Goal: Task Accomplishment & Management: Manage account settings

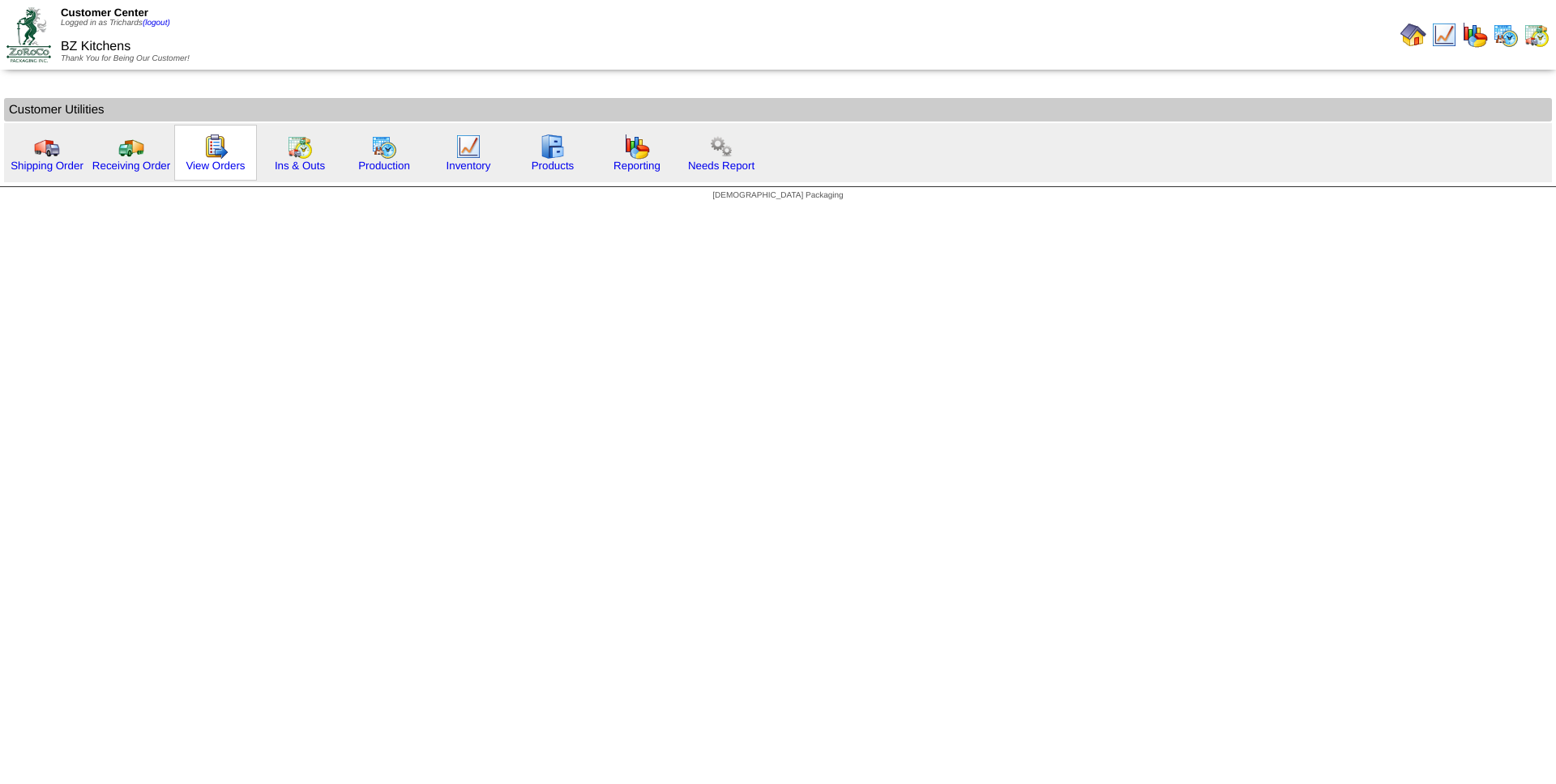
click at [221, 157] on img at bounding box center [215, 146] width 26 height 26
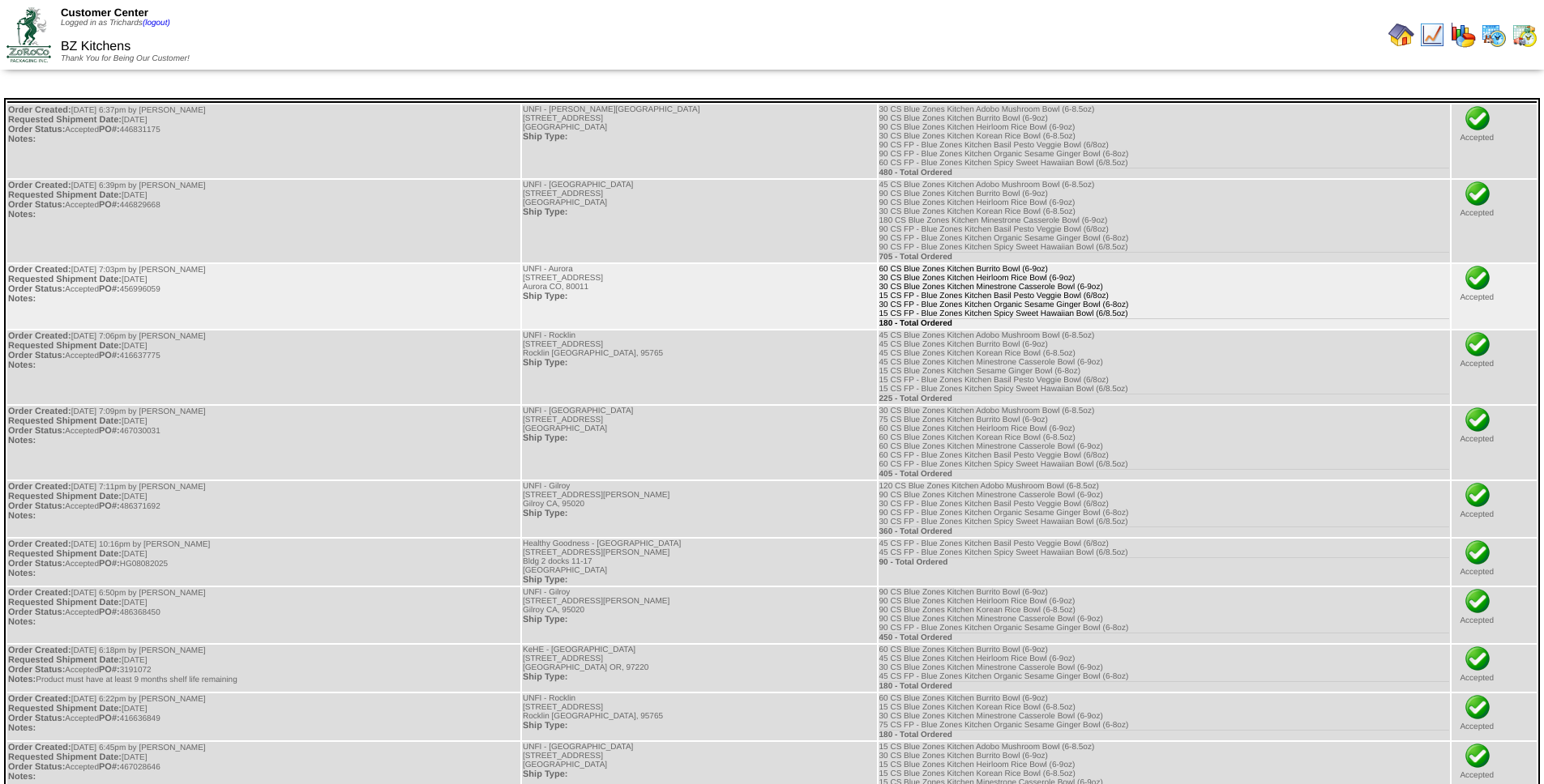
click at [905, 308] on td "60 CS Blue Zones Kitchen Burrito Bowl (6-9oz) 30 CS Blue Zones Kitchen Heirloom…" at bounding box center [1164, 297] width 572 height 65
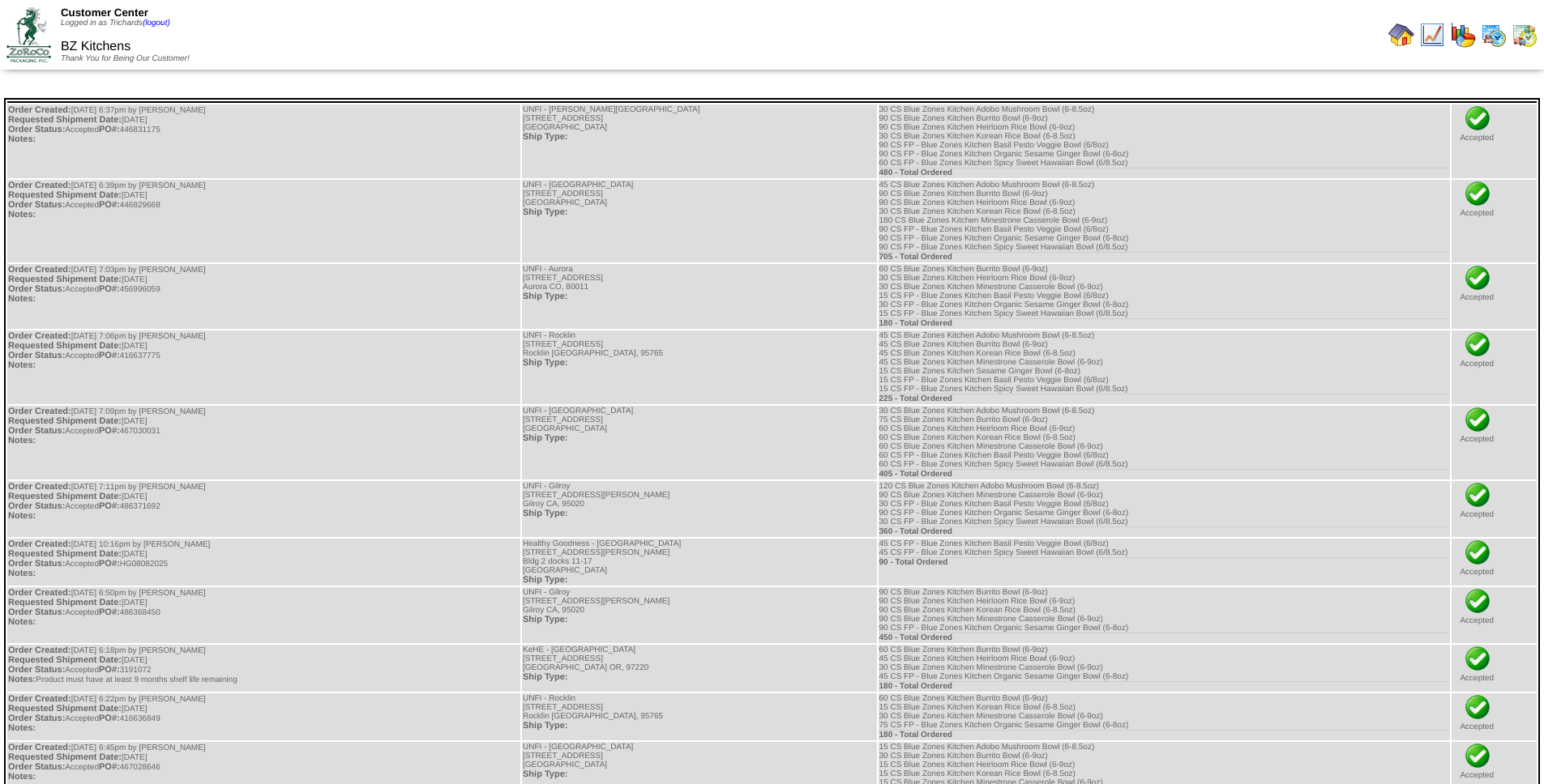
scroll to position [8073, 0]
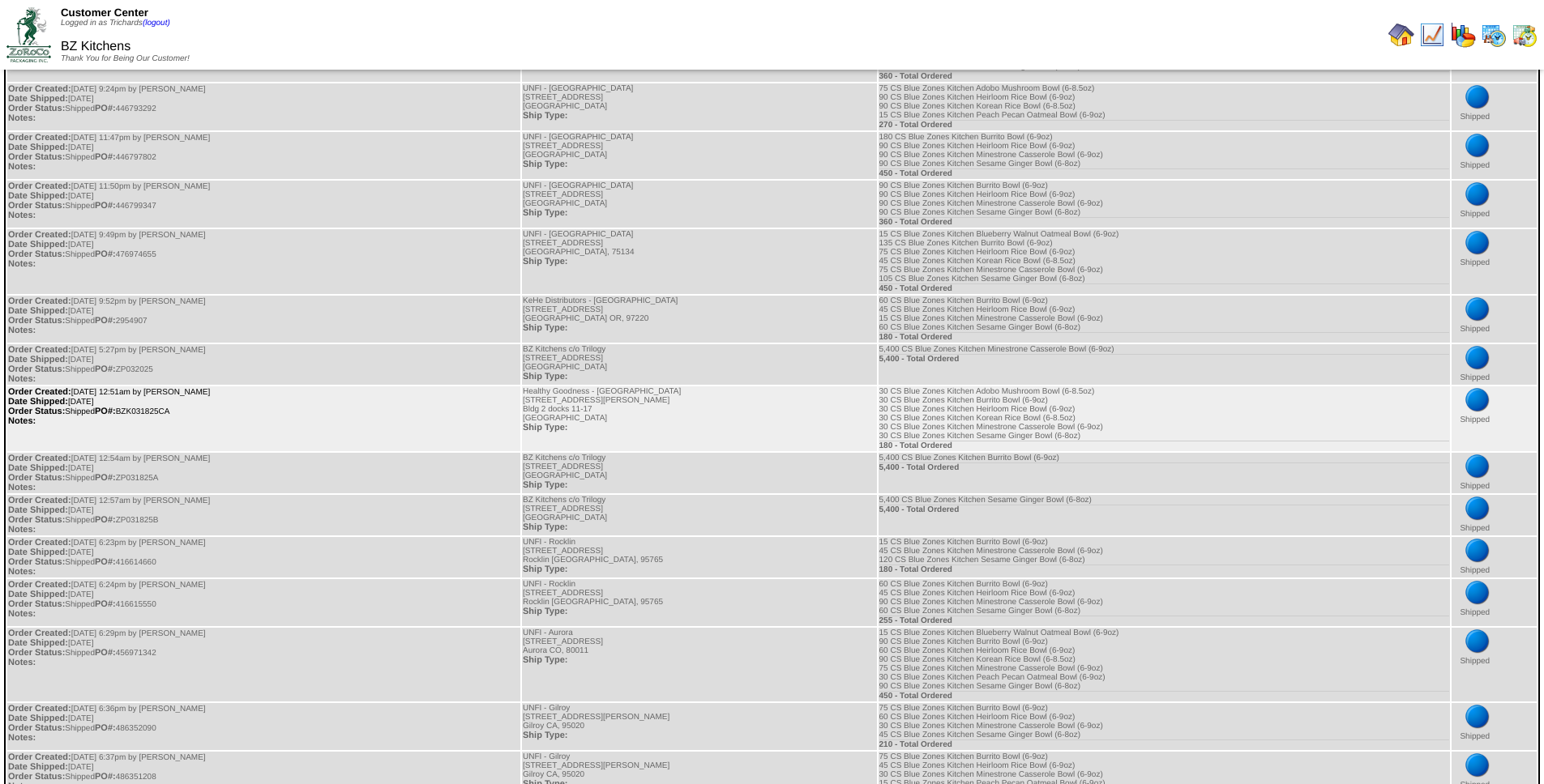
click at [163, 412] on td "Order Created: 03/19/2025 at 12:51am by Trichards Date Shipped: 03/20/2025 Orde…" at bounding box center [264, 419] width 513 height 65
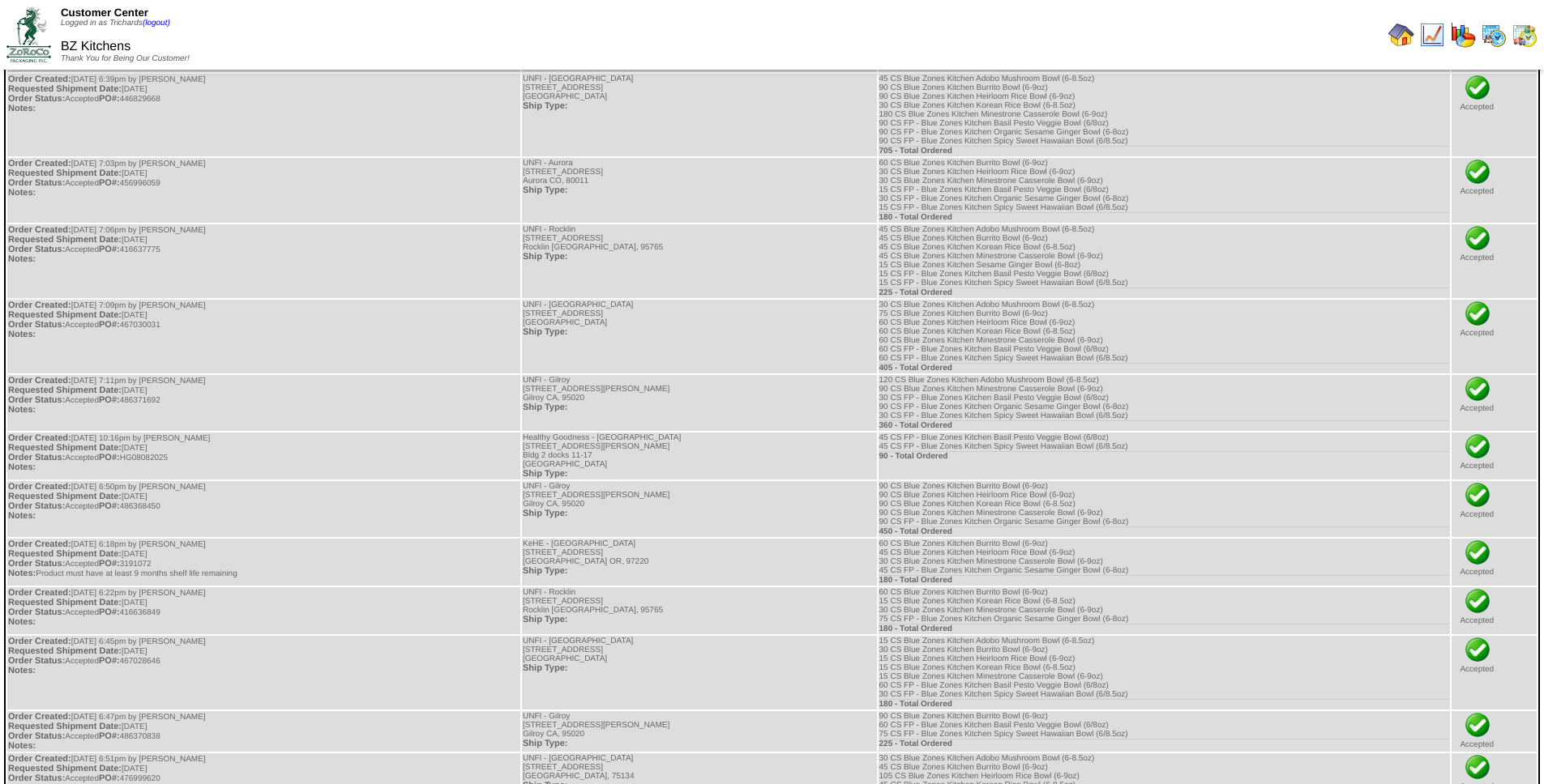
scroll to position [0, 0]
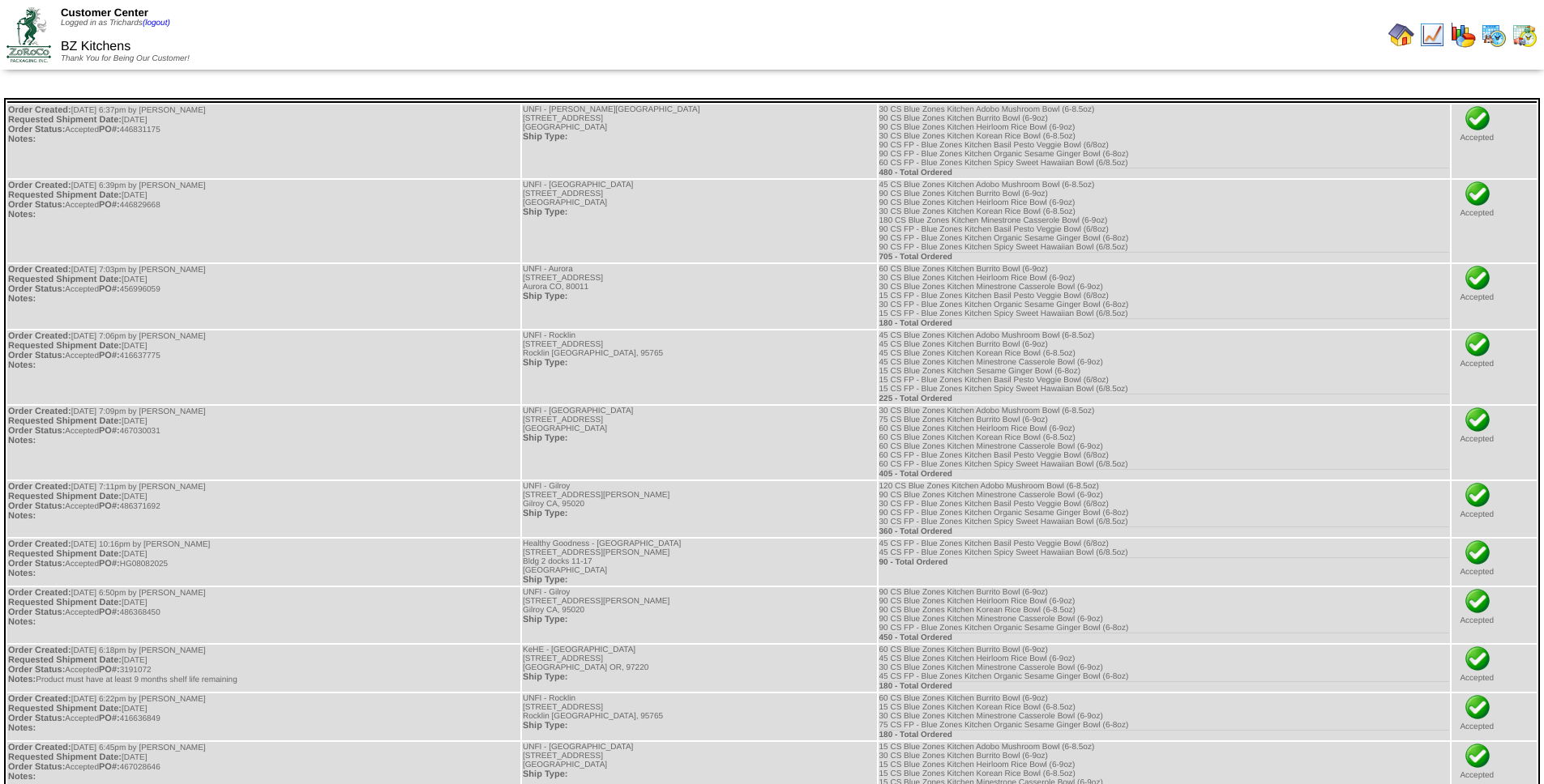
click at [1402, 36] on img at bounding box center [1400, 34] width 26 height 26
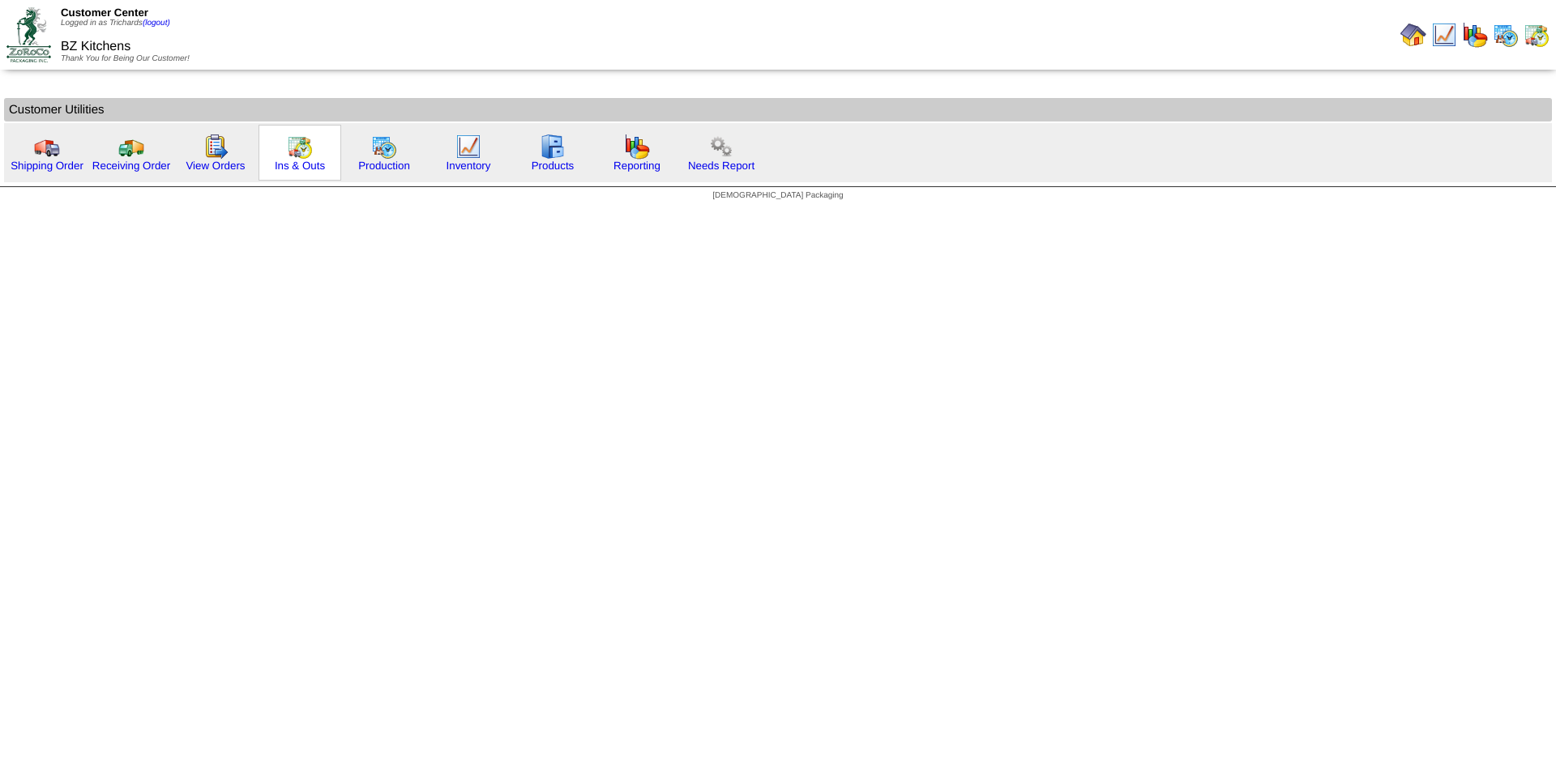
click at [306, 152] on img at bounding box center [299, 146] width 26 height 26
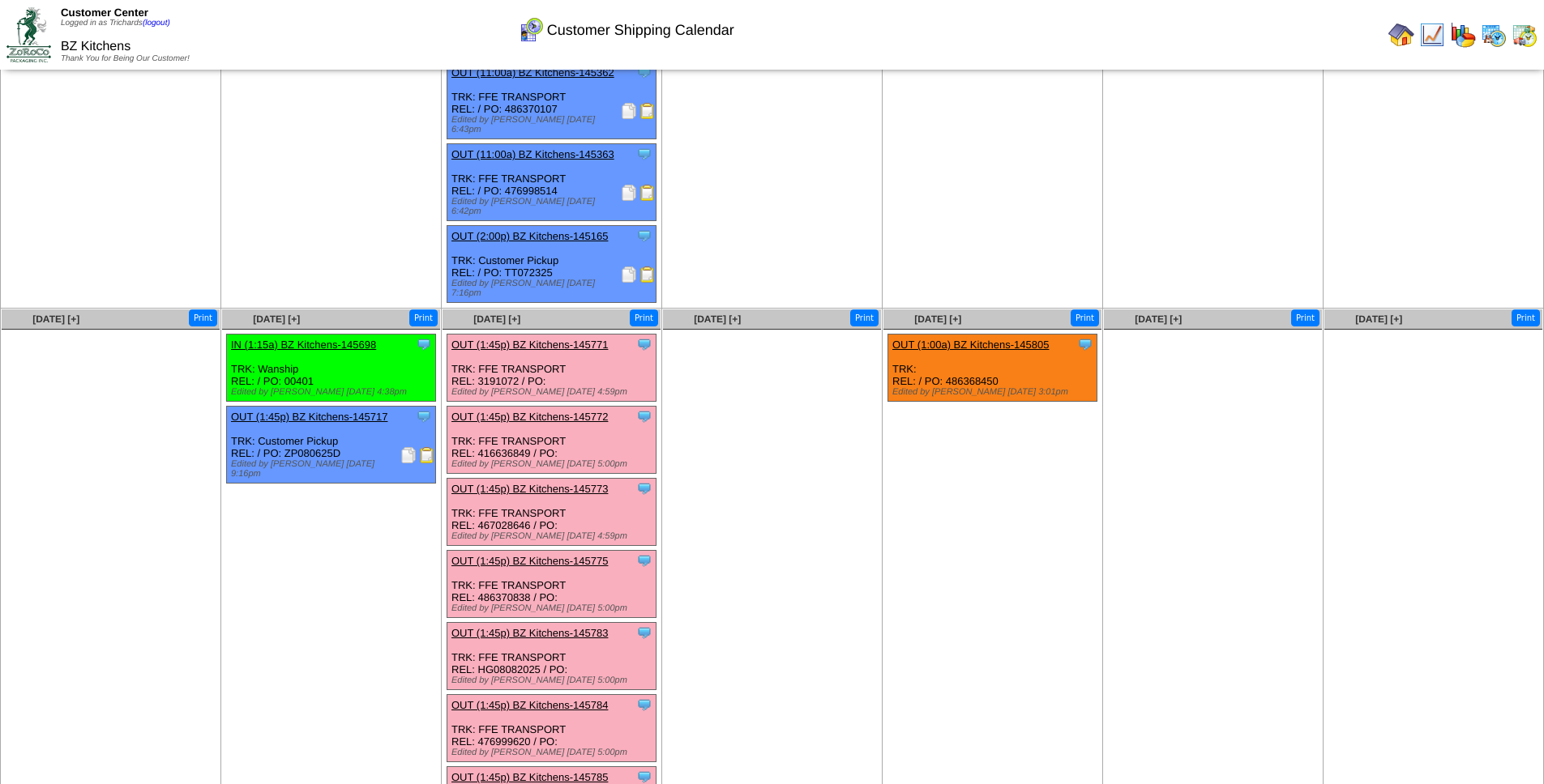
scroll to position [486, 0]
click at [893, 471] on ul "Clone Item OUT (1:00a) BZ Kitchens-145805 BZ Kitchens ScheduleID: 145805 90 CS:…" at bounding box center [992, 454] width 218 height 243
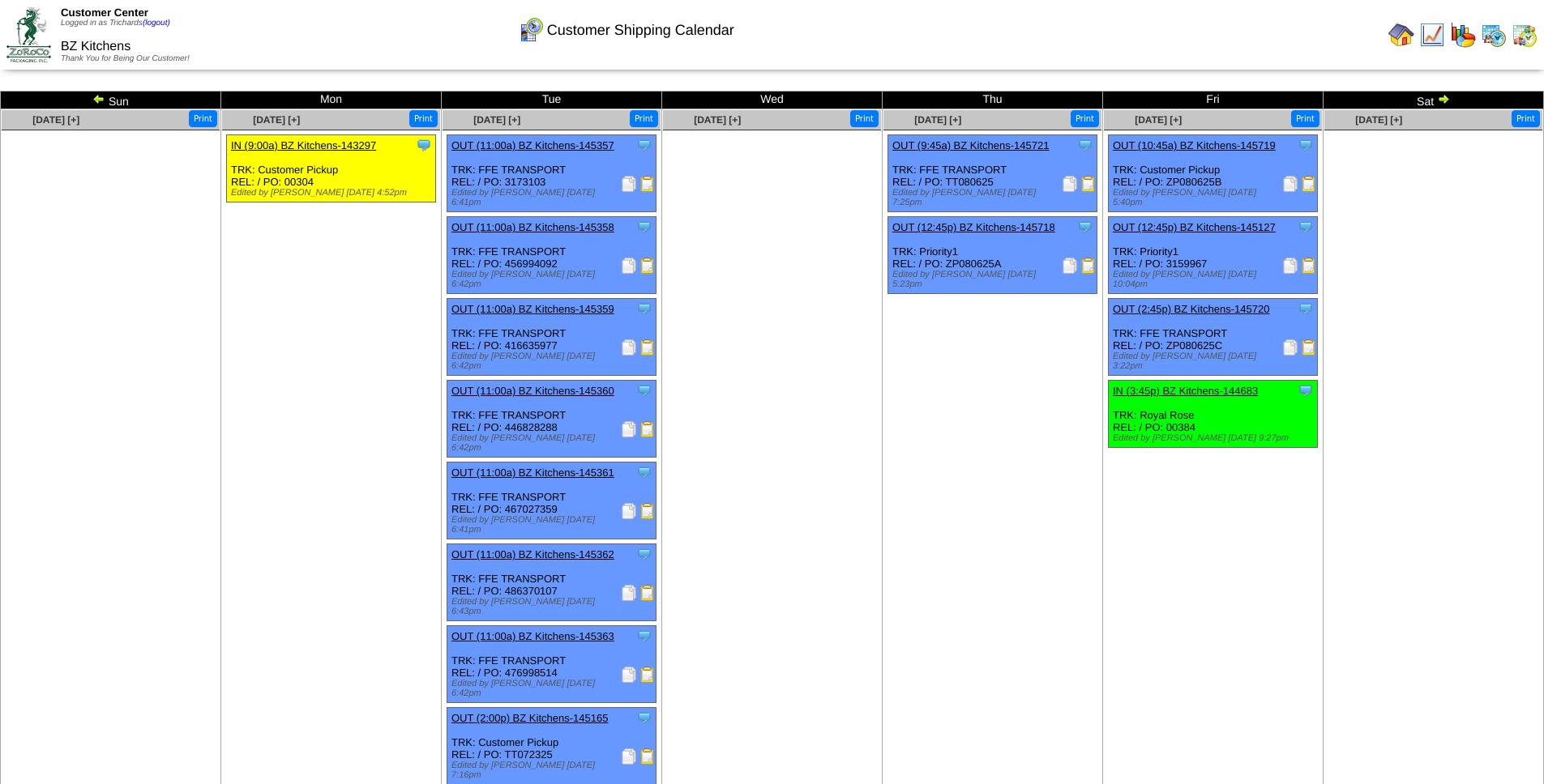
scroll to position [0, 0]
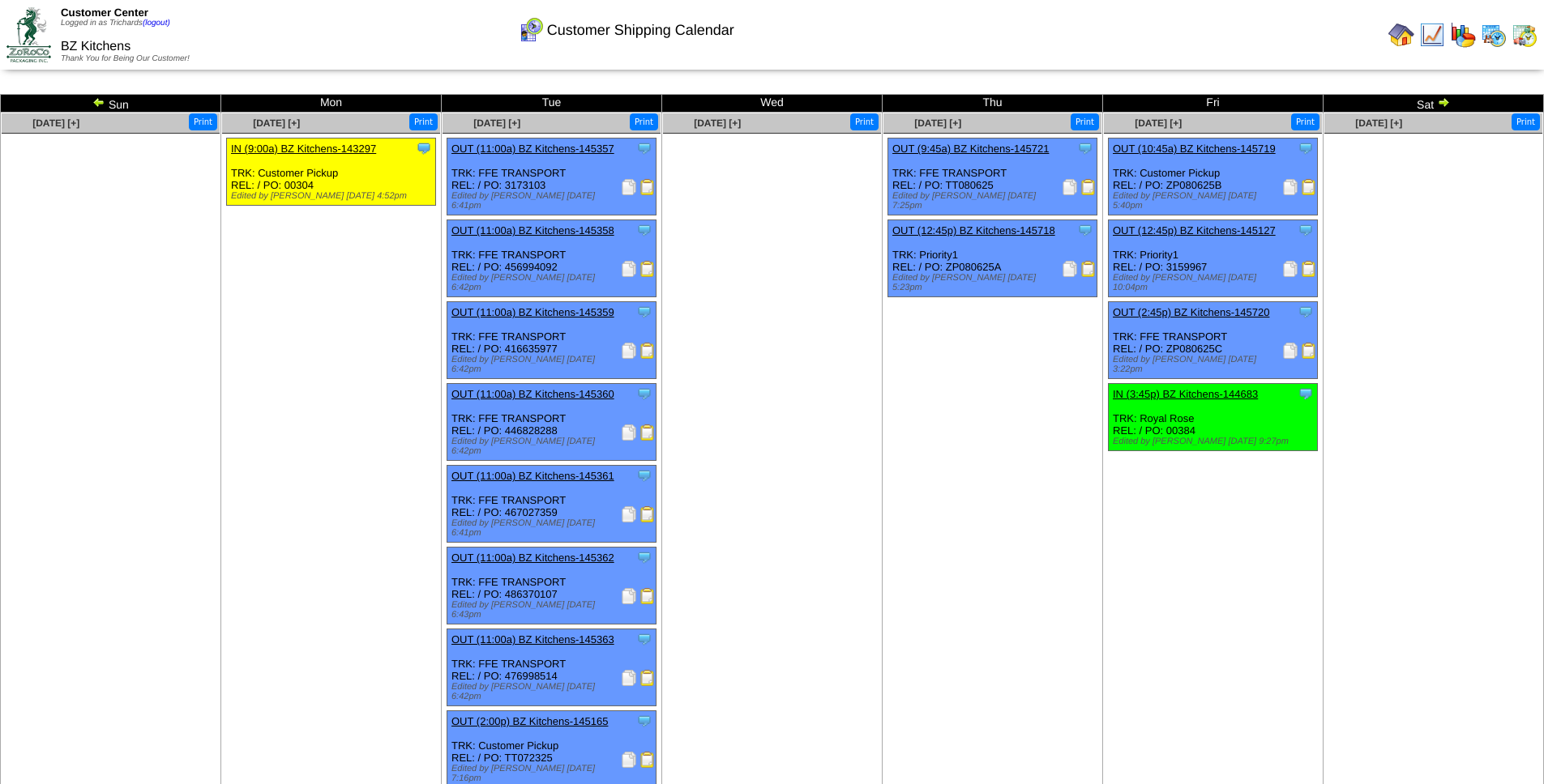
click at [1447, 102] on img at bounding box center [1444, 102] width 13 height 13
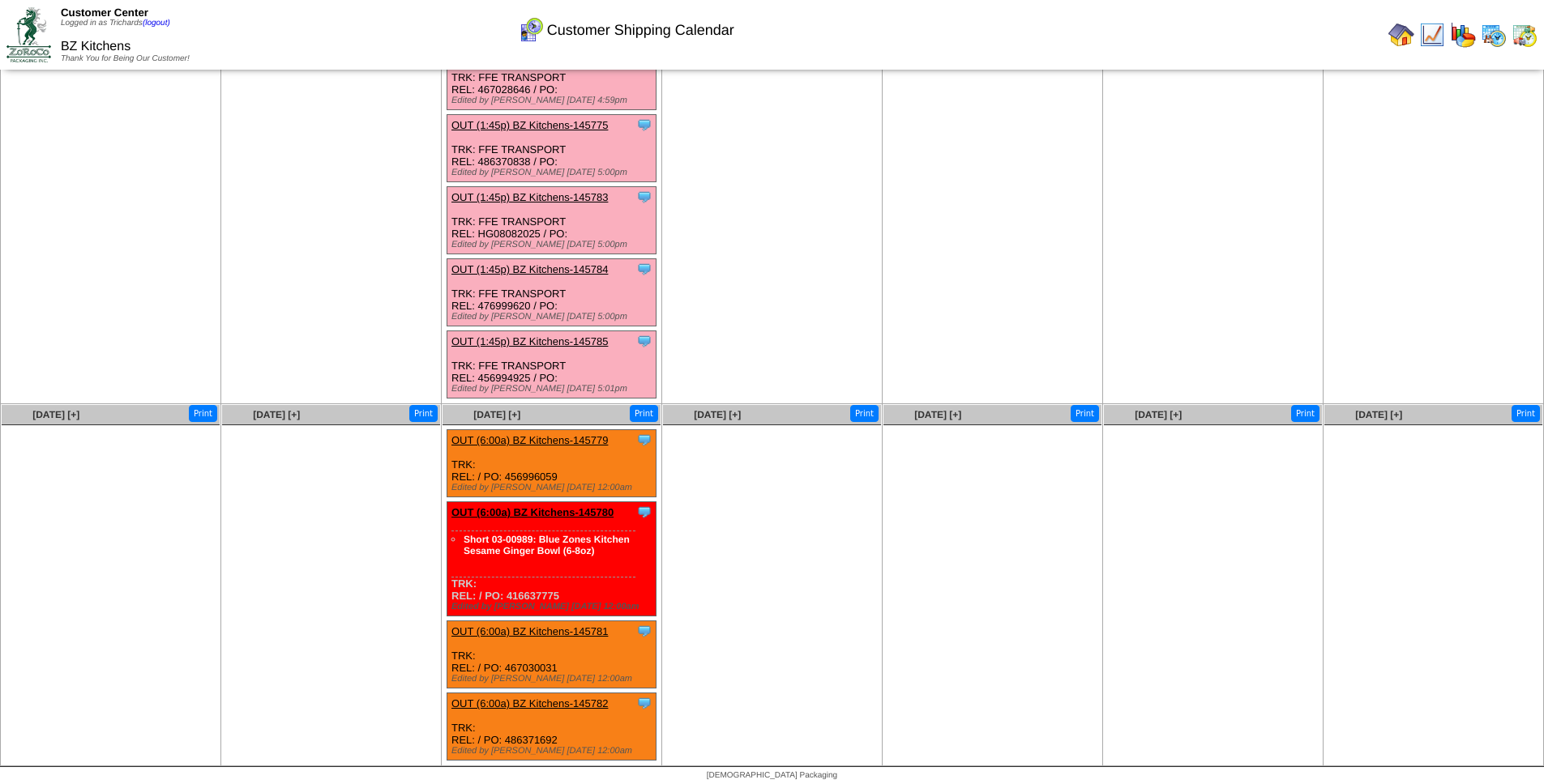
scroll to position [245, 0]
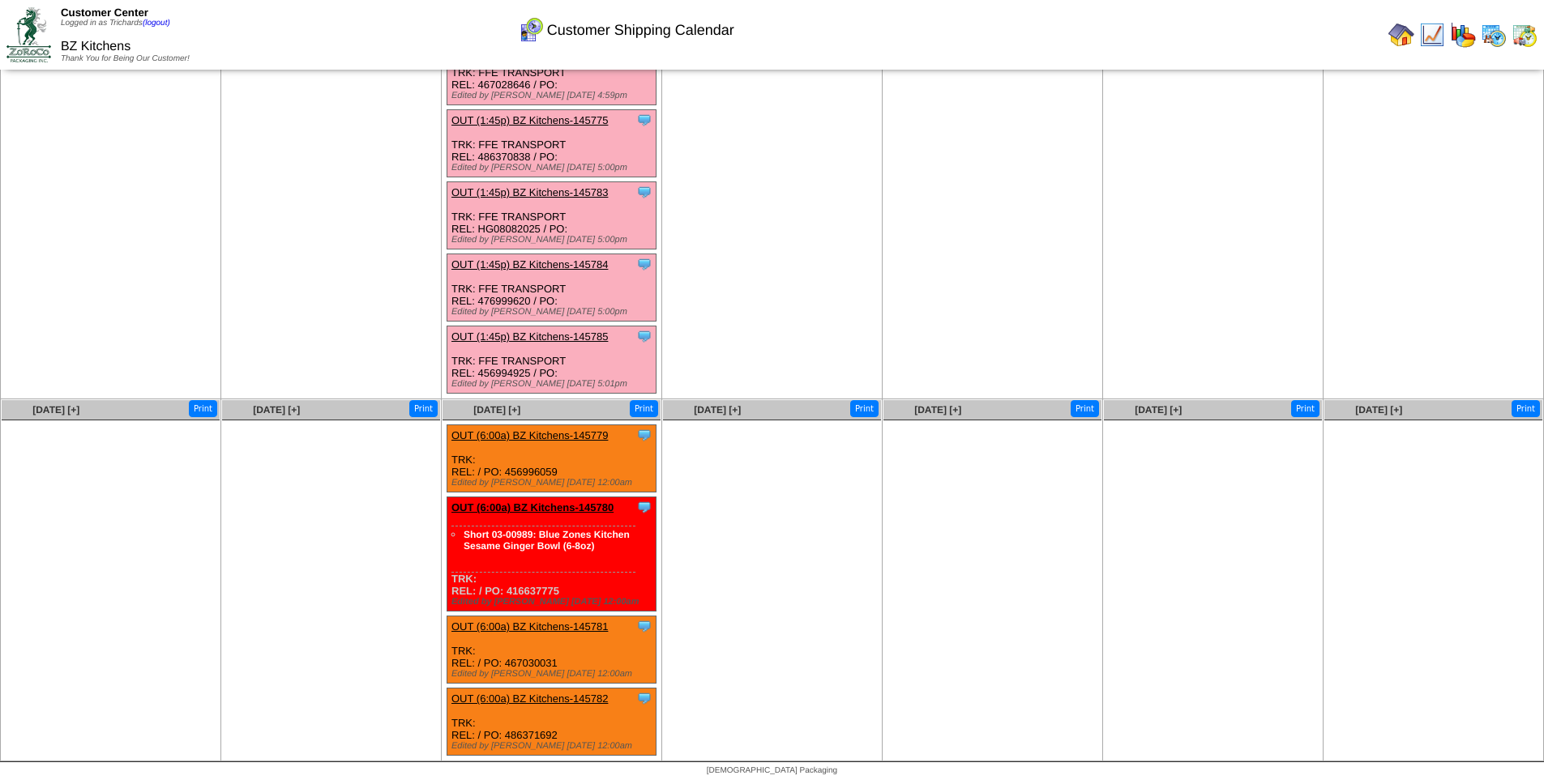
click at [548, 593] on div "Clone Item OUT (6:00a) BZ Kitchens-145780 BZ Kitchens ScheduleID: 145780 45 CS:…" at bounding box center [552, 554] width 209 height 115
copy div "416637775"
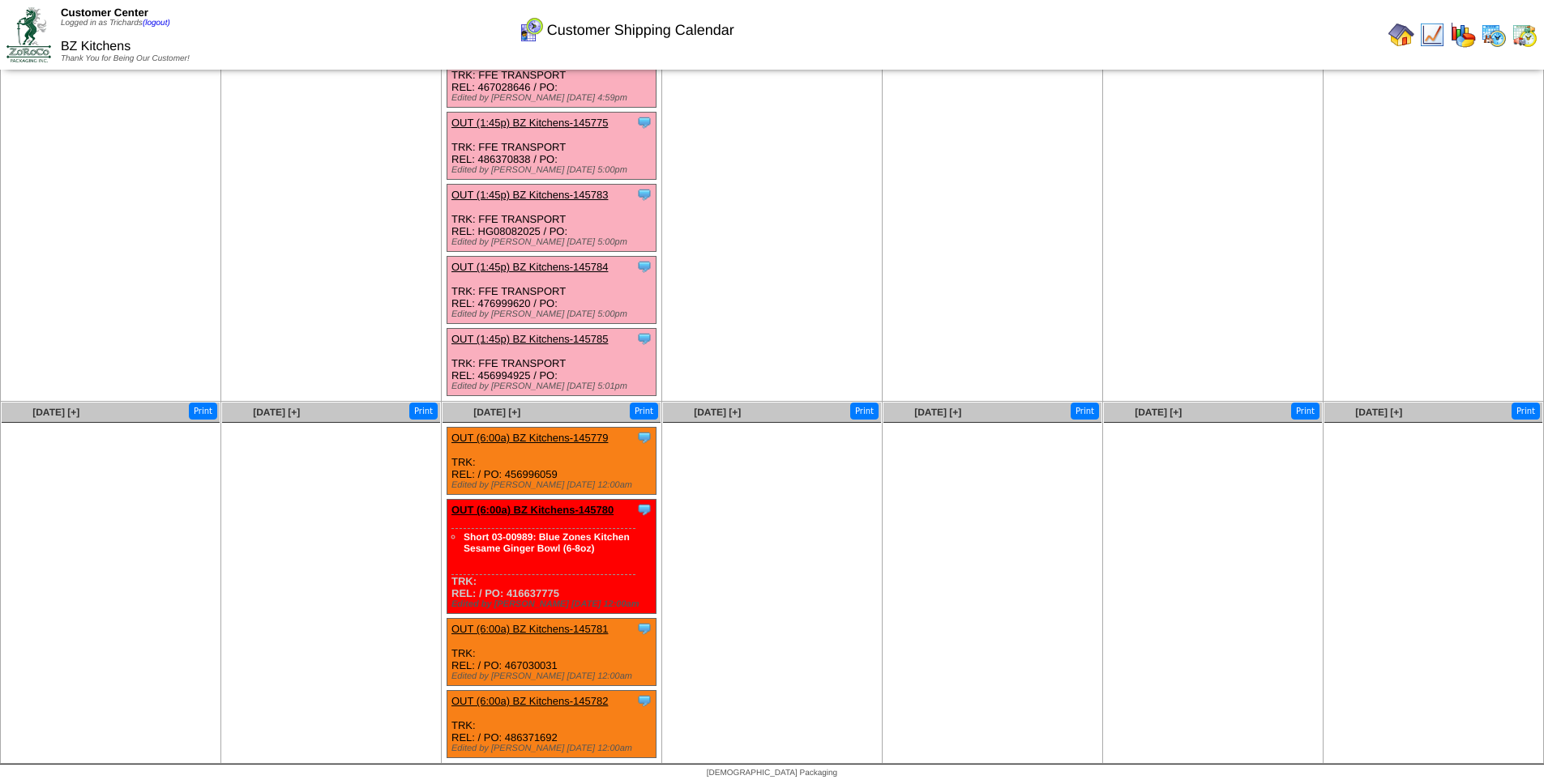
scroll to position [0, 0]
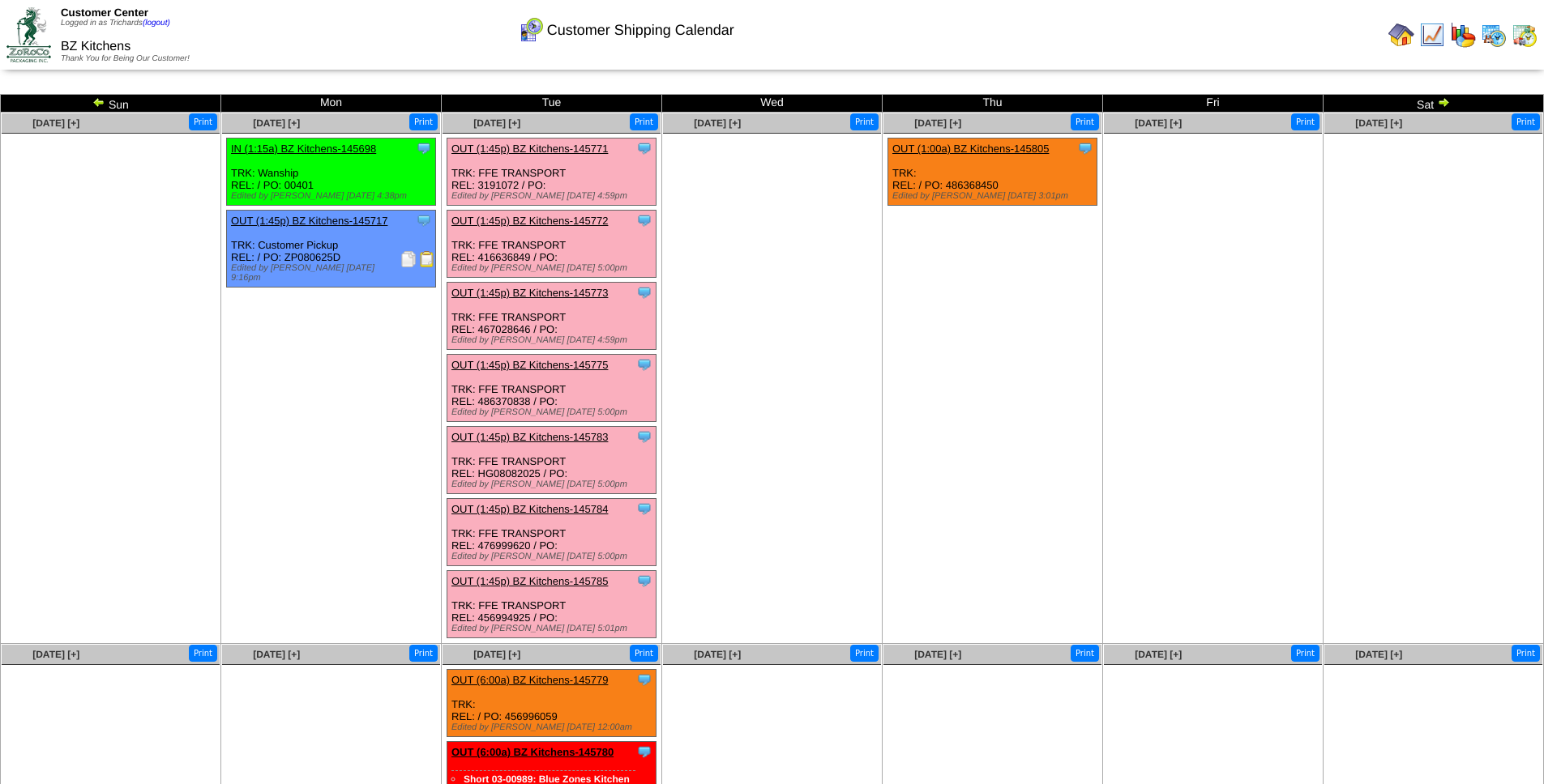
click at [1397, 40] on img at bounding box center [1400, 34] width 26 height 26
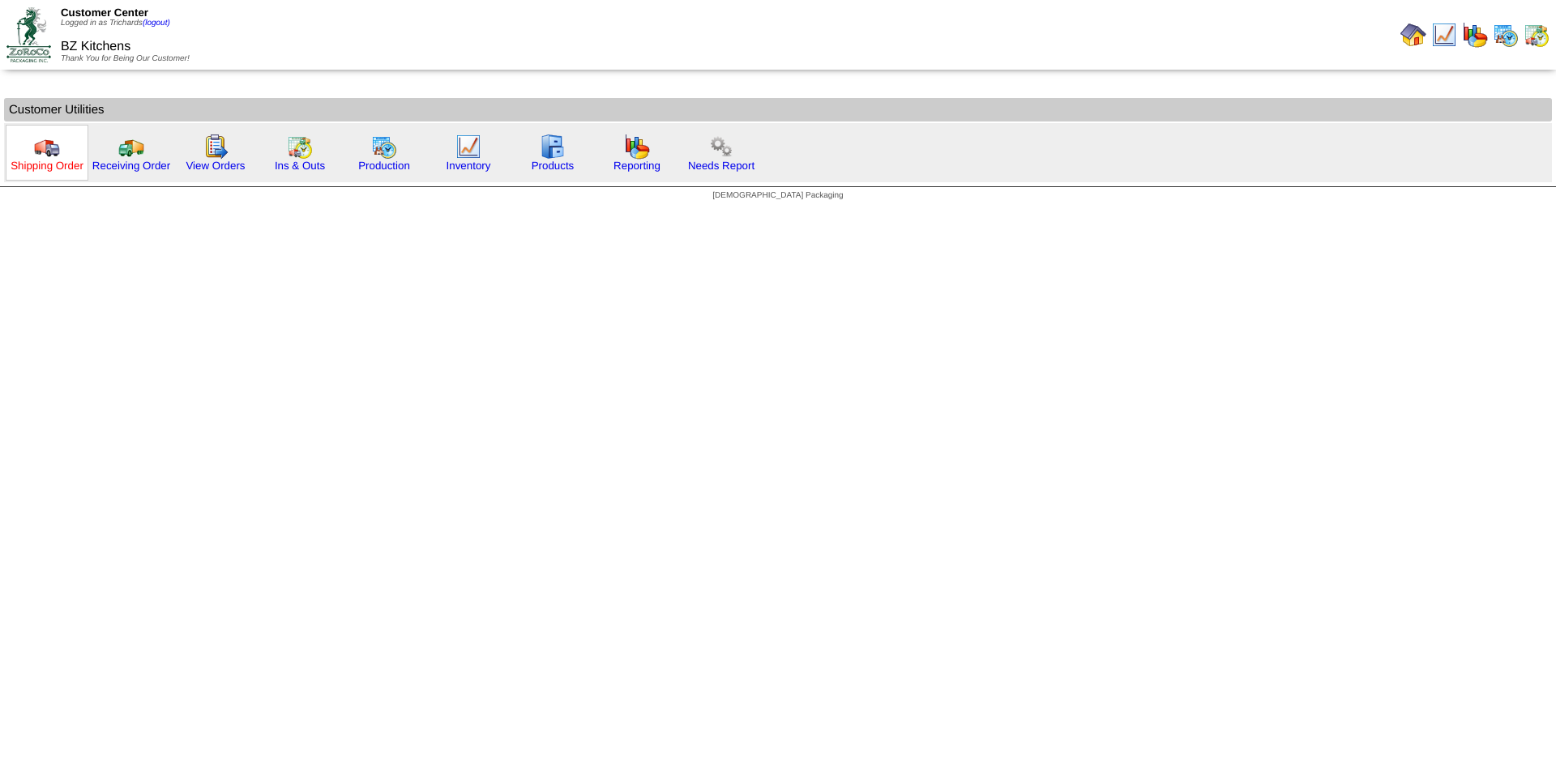
click at [59, 164] on link "Shipping Order" at bounding box center [47, 165] width 73 height 13
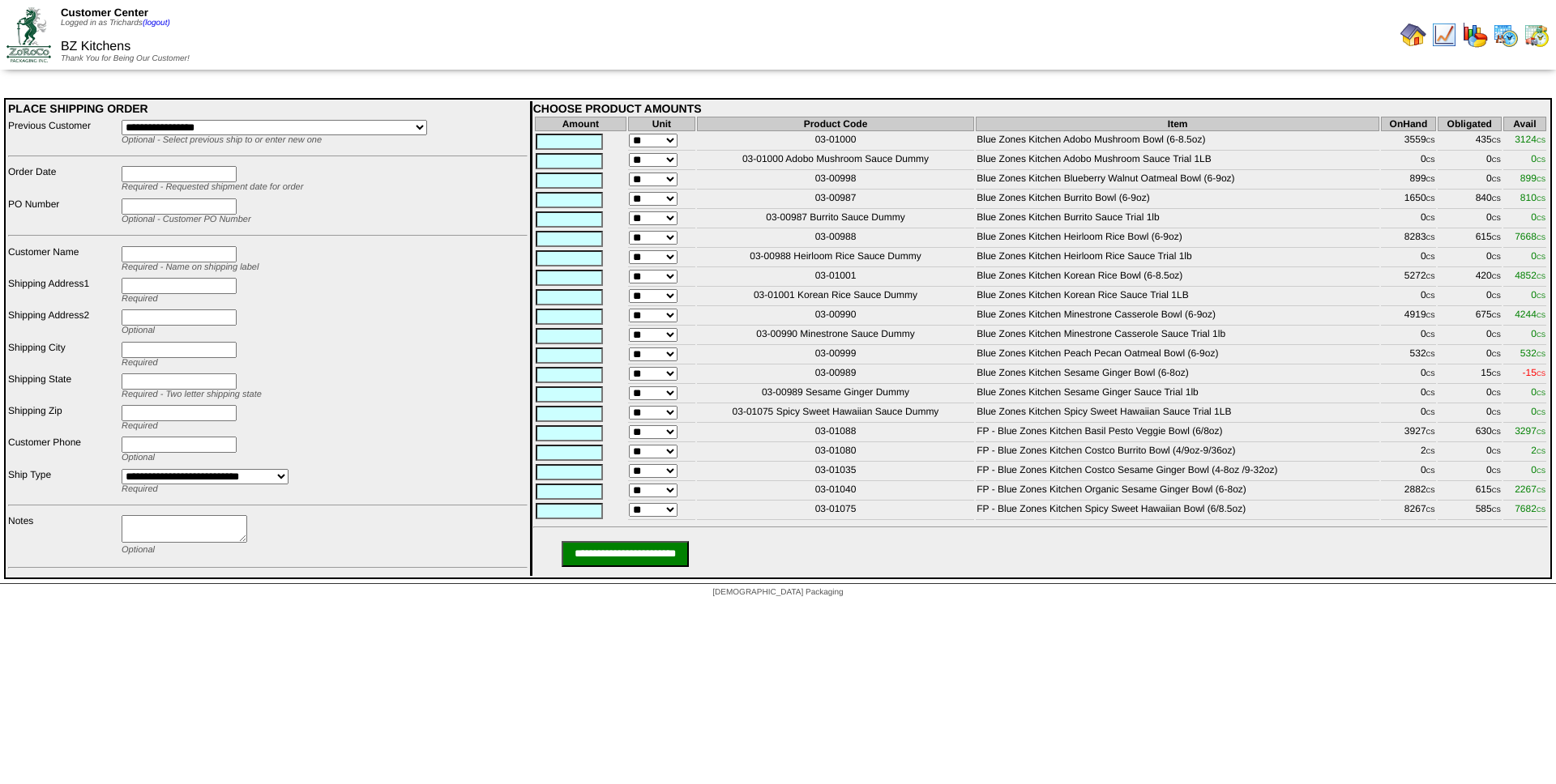
click at [1209, 374] on table "Amount Unit Product Code Item OnHand Obligated Avail ** 03-01000 Blue Zones Kit…" at bounding box center [1041, 318] width 1015 height 407
drag, startPoint x: 1197, startPoint y: 383, endPoint x: 810, endPoint y: 383, distance: 387.0
click at [810, 383] on tr "** 03-00989 Blue Zones Kitchen Sesame Ginger Bowl (6-8oz) 0 CS 15 CS -15 CS" at bounding box center [1041, 374] width 1012 height 18
drag, startPoint x: 1252, startPoint y: 501, endPoint x: 814, endPoint y: 504, distance: 438.0
click at [814, 501] on tr "** 03-01040 FP - Blue Zones Kitchen Organic Sesame Ginger Bowl (6-8oz) 2882 CS …" at bounding box center [1041, 491] width 1012 height 18
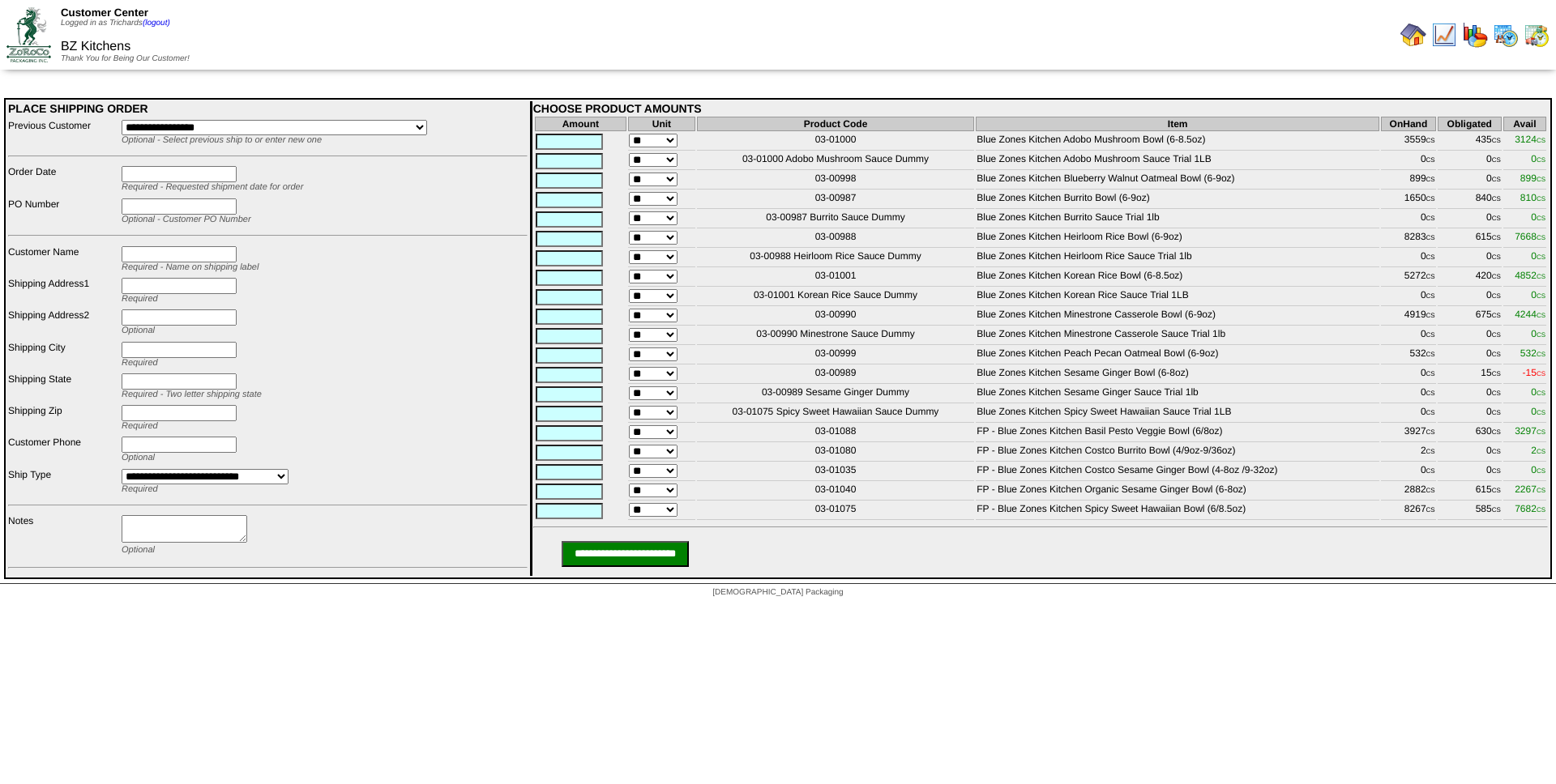
drag, startPoint x: 861, startPoint y: 382, endPoint x: 815, endPoint y: 383, distance: 46.0
click at [815, 383] on td "03-00989" at bounding box center [836, 374] width 278 height 18
click at [1388, 384] on td "0 CS" at bounding box center [1409, 374] width 55 height 18
drag, startPoint x: 1485, startPoint y: 383, endPoint x: 1477, endPoint y: 383, distance: 8.0
click at [1477, 383] on td "15 CS" at bounding box center [1470, 374] width 64 height 18
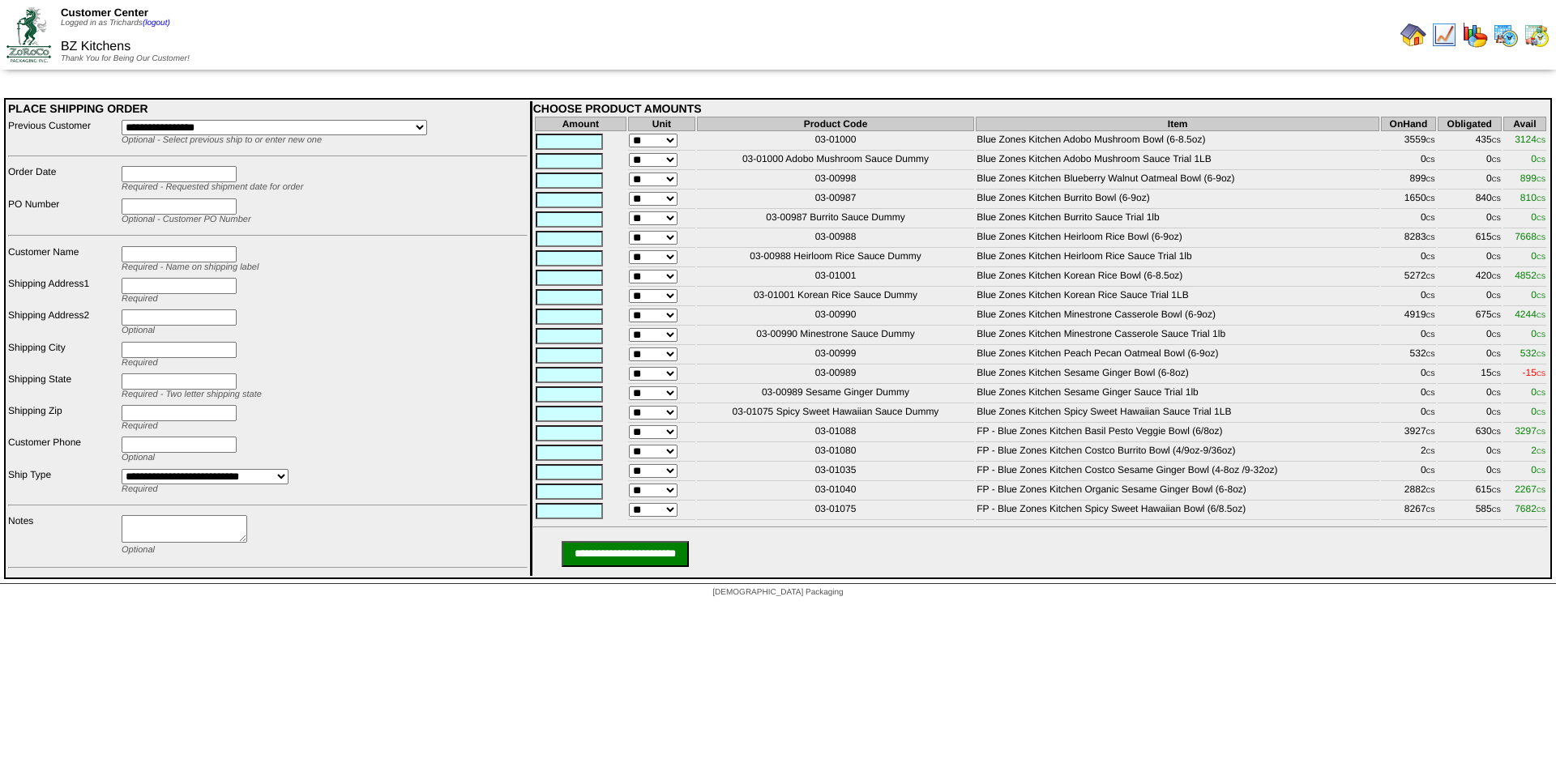
click at [878, 384] on td "03-00989" at bounding box center [836, 374] width 278 height 18
click at [1411, 39] on img at bounding box center [1413, 34] width 26 height 26
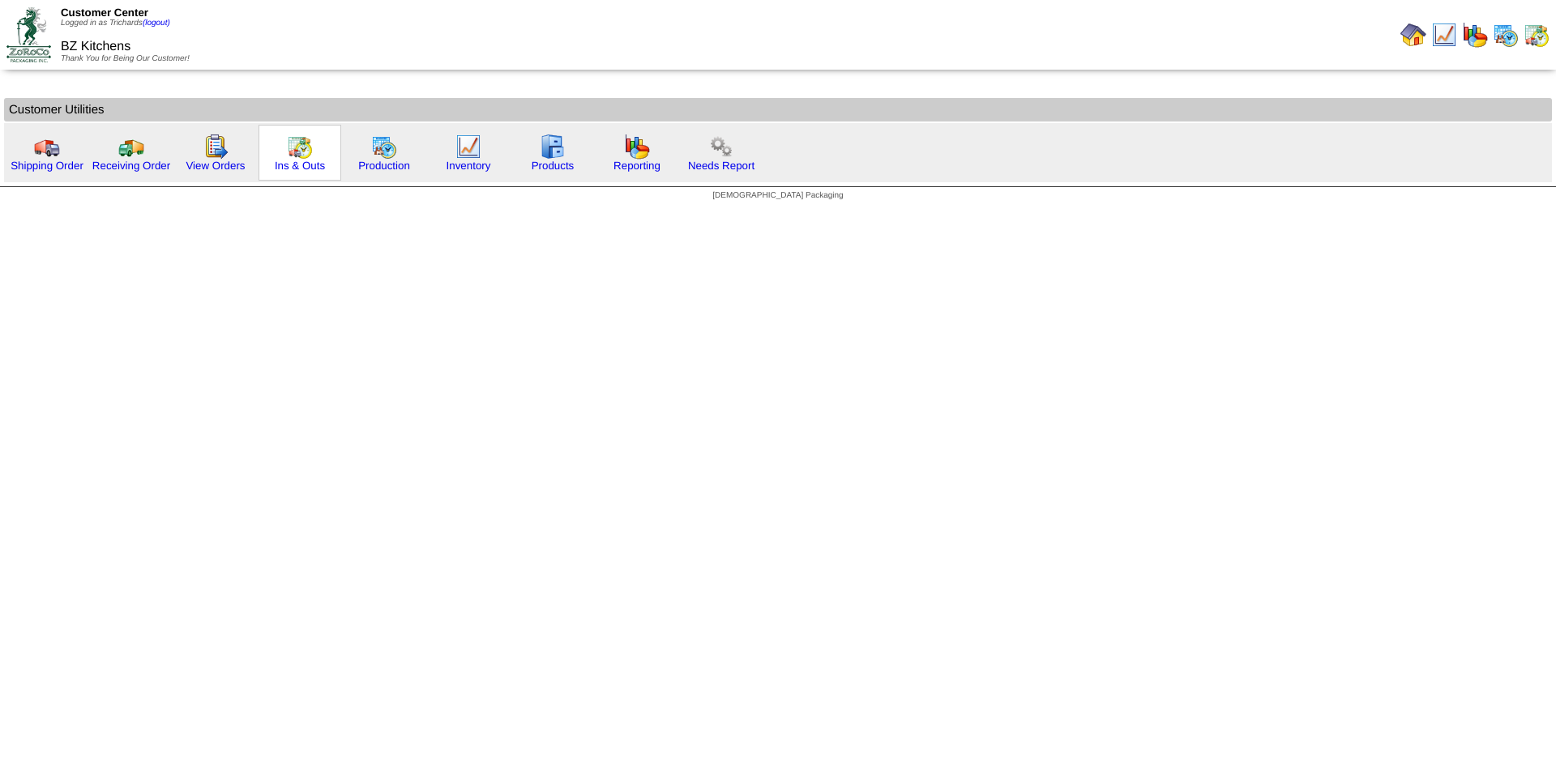
click at [296, 152] on img at bounding box center [299, 146] width 26 height 26
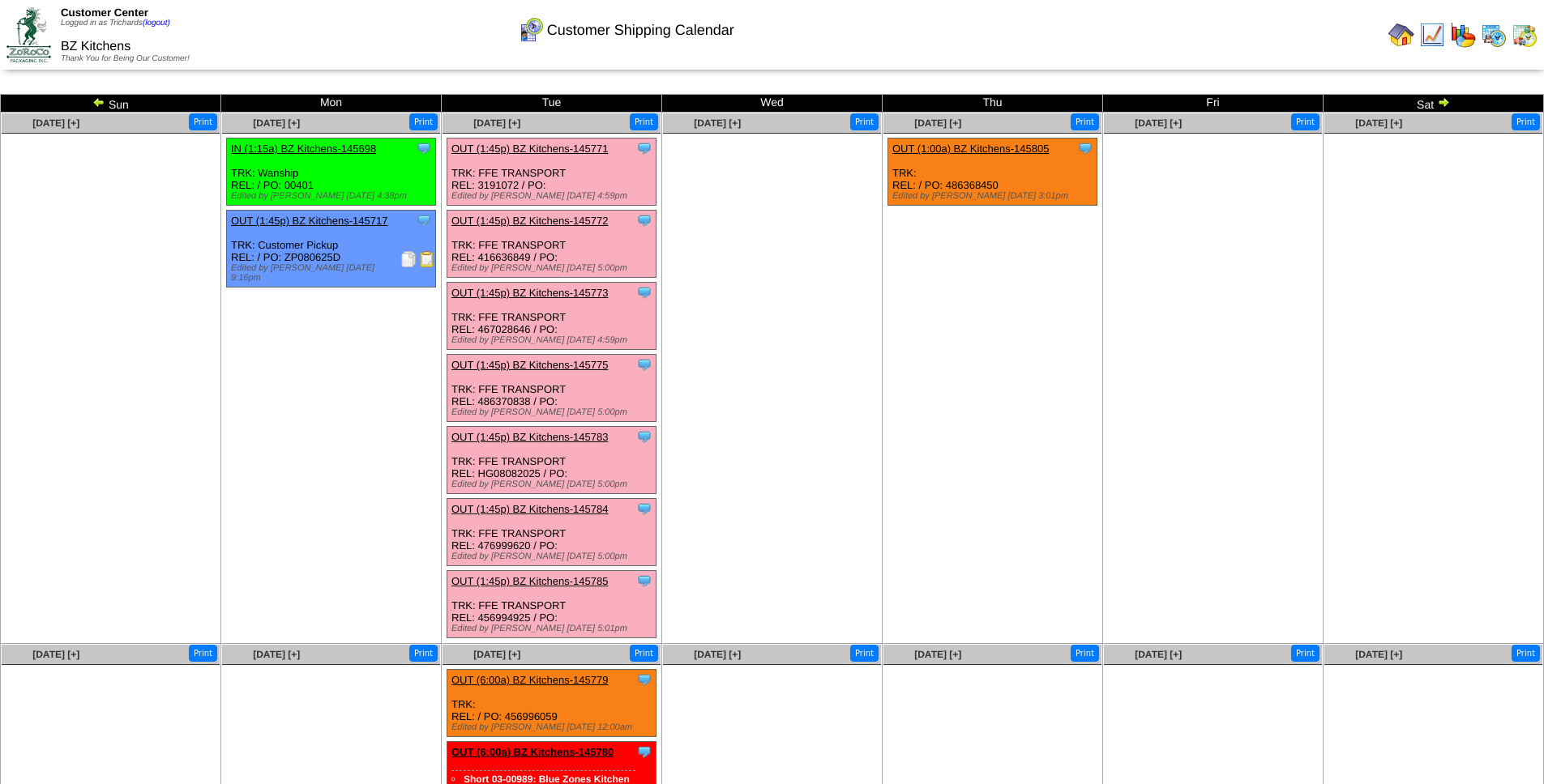
click at [1444, 102] on img at bounding box center [1444, 102] width 13 height 13
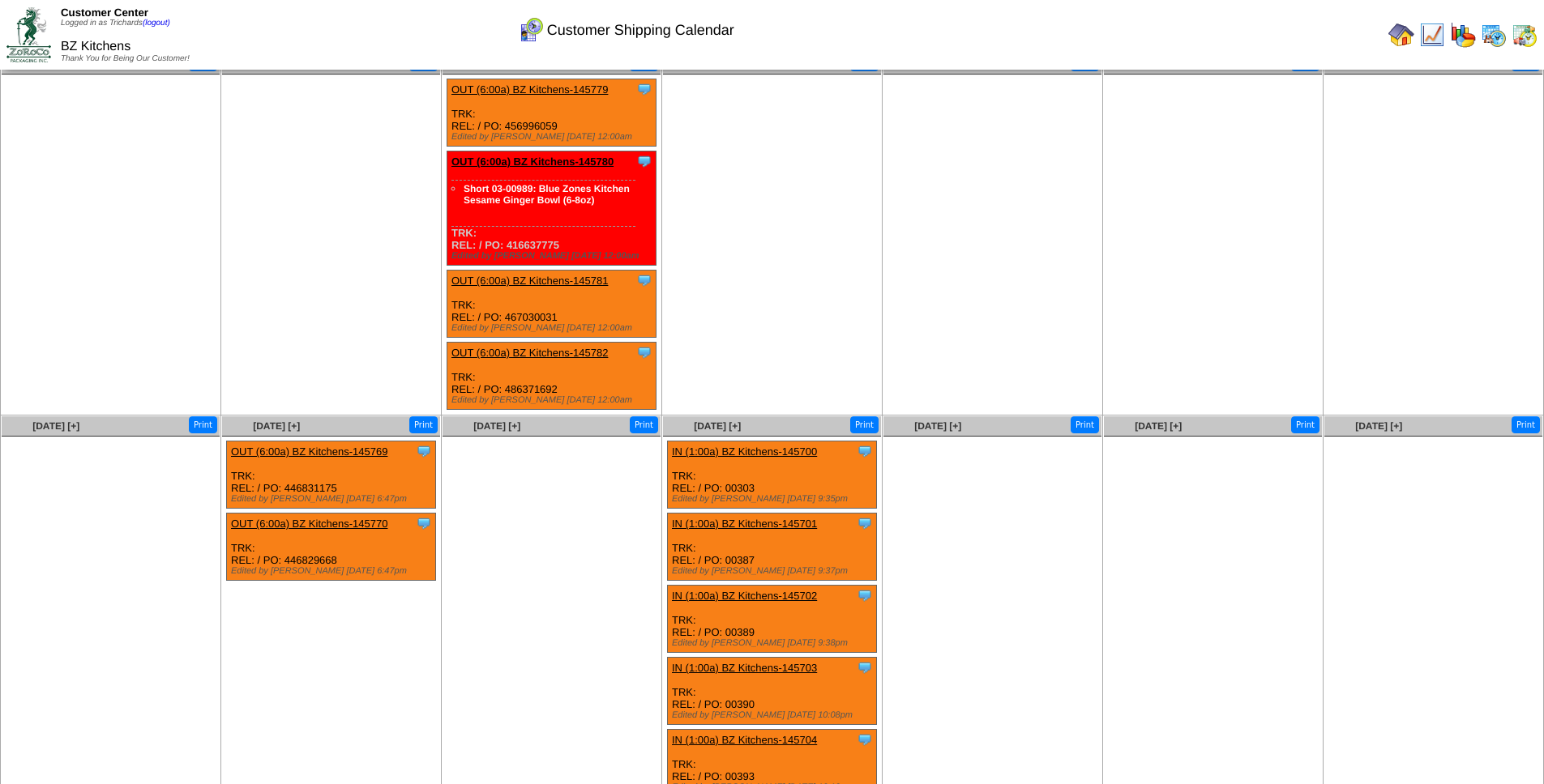
scroll to position [63, 0]
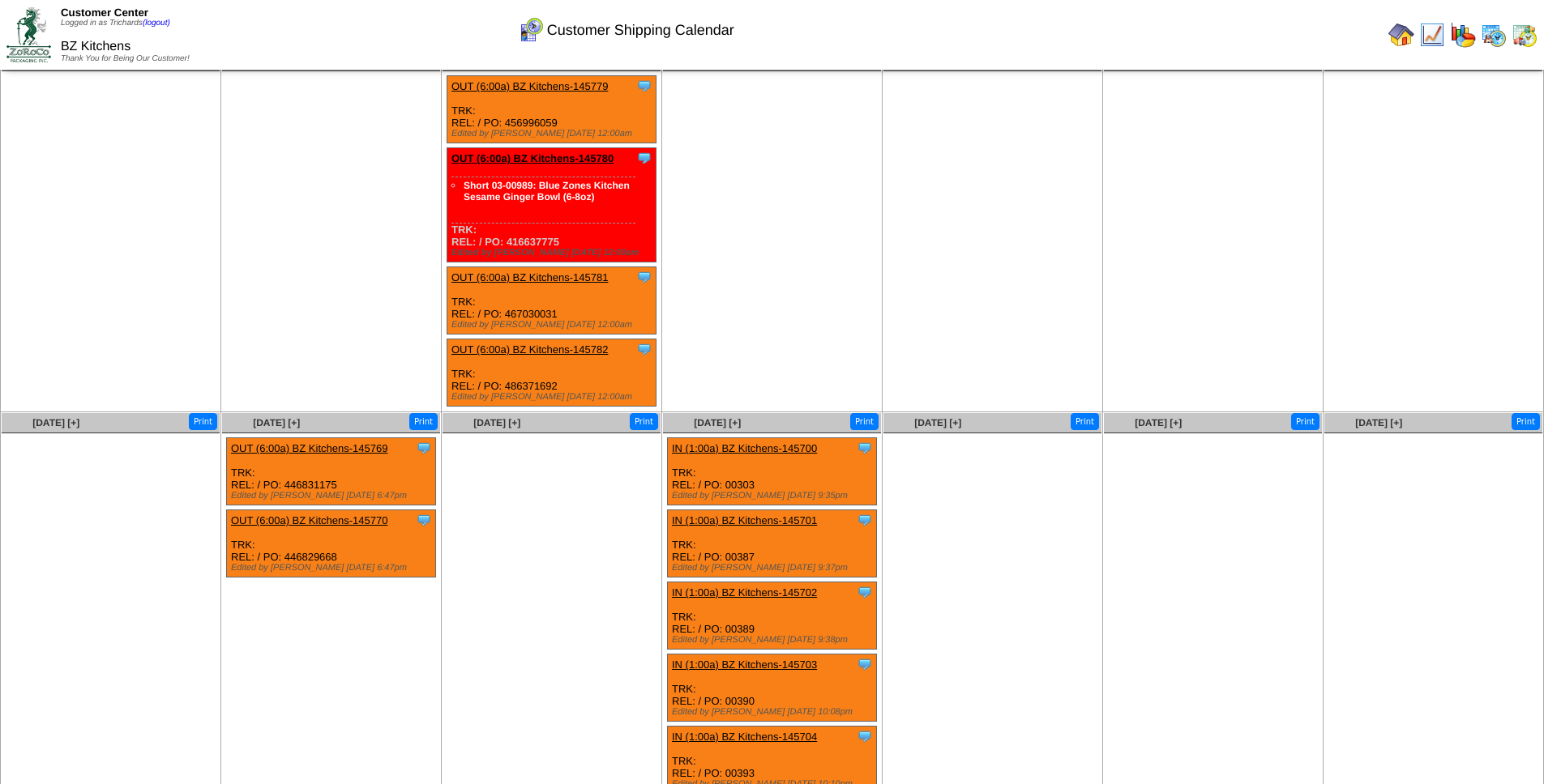
click at [531, 540] on ul at bounding box center [551, 555] width 218 height 243
click at [542, 542] on ul at bounding box center [551, 555] width 218 height 243
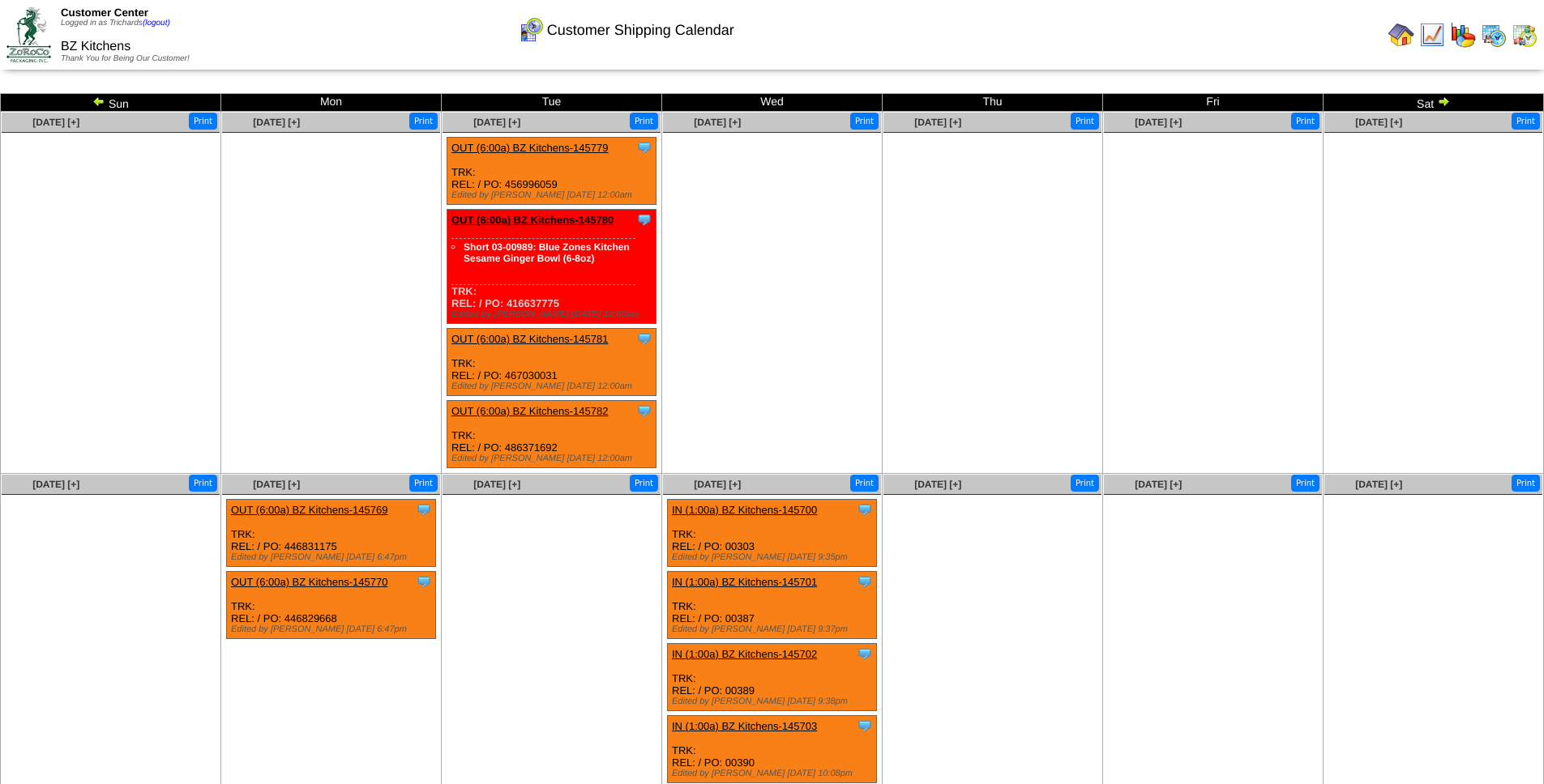
scroll to position [0, 0]
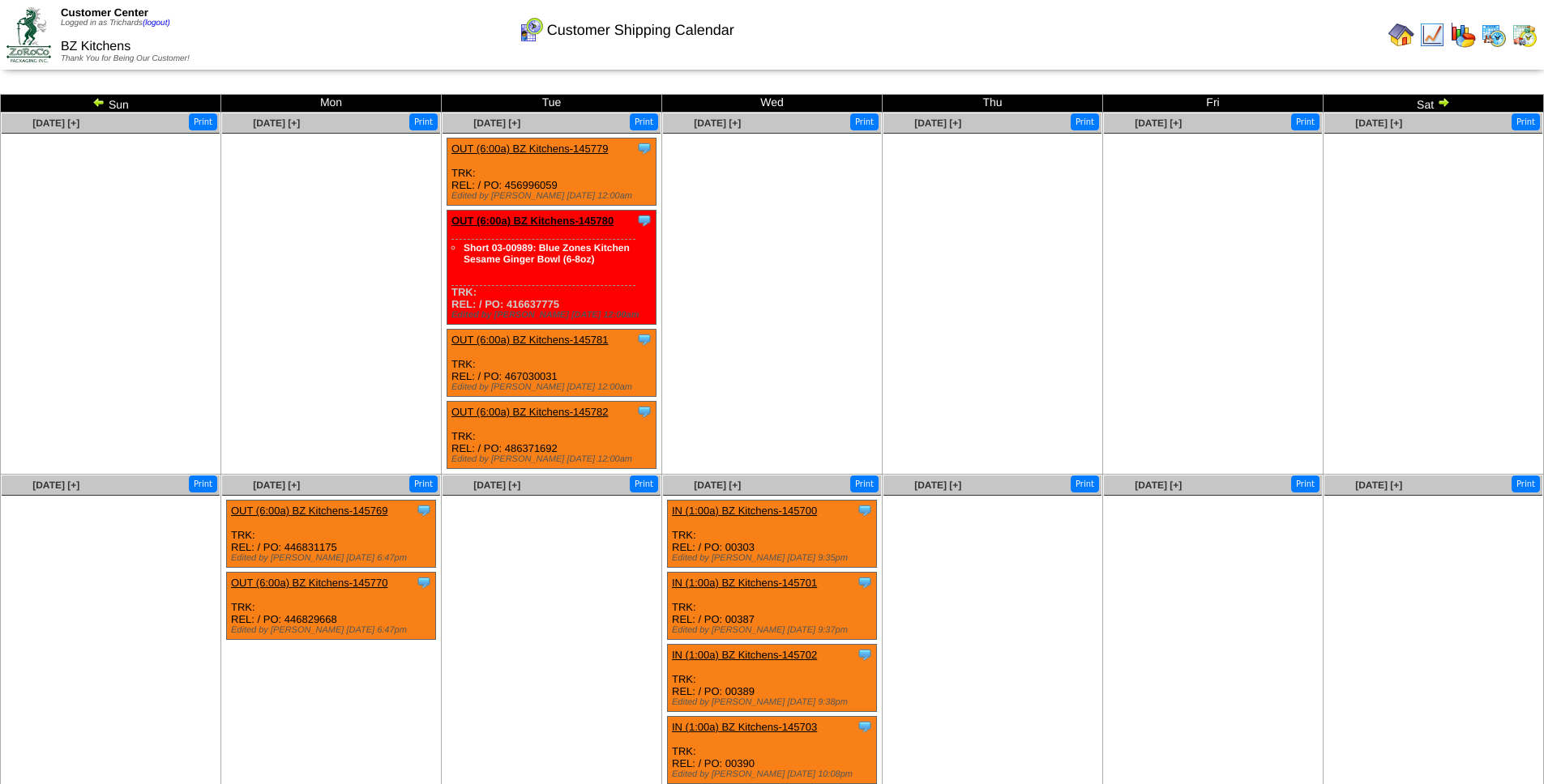
click at [1398, 37] on img at bounding box center [1400, 34] width 26 height 26
